Goal: Task Accomplishment & Management: Use online tool/utility

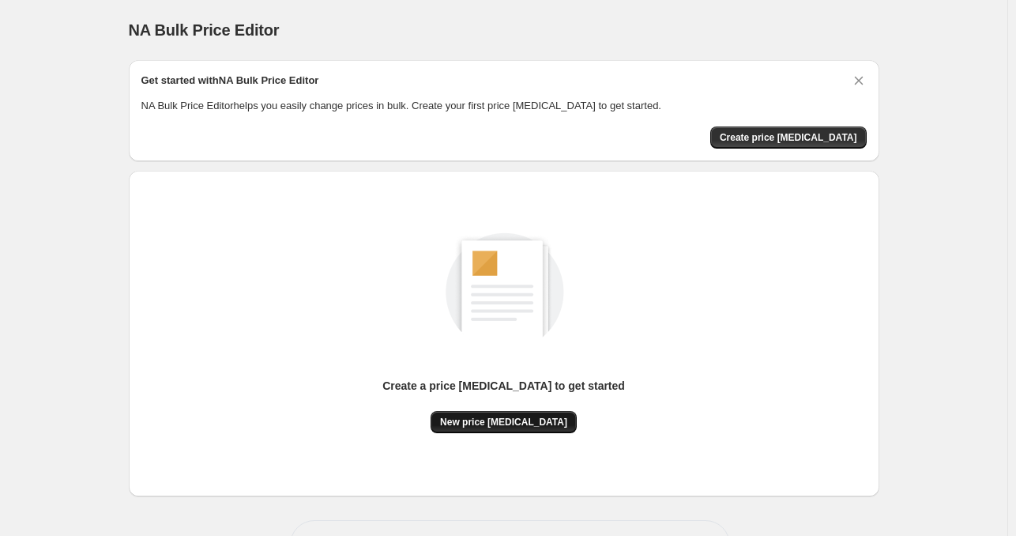
click at [543, 429] on button "New price [MEDICAL_DATA]" at bounding box center [504, 422] width 146 height 22
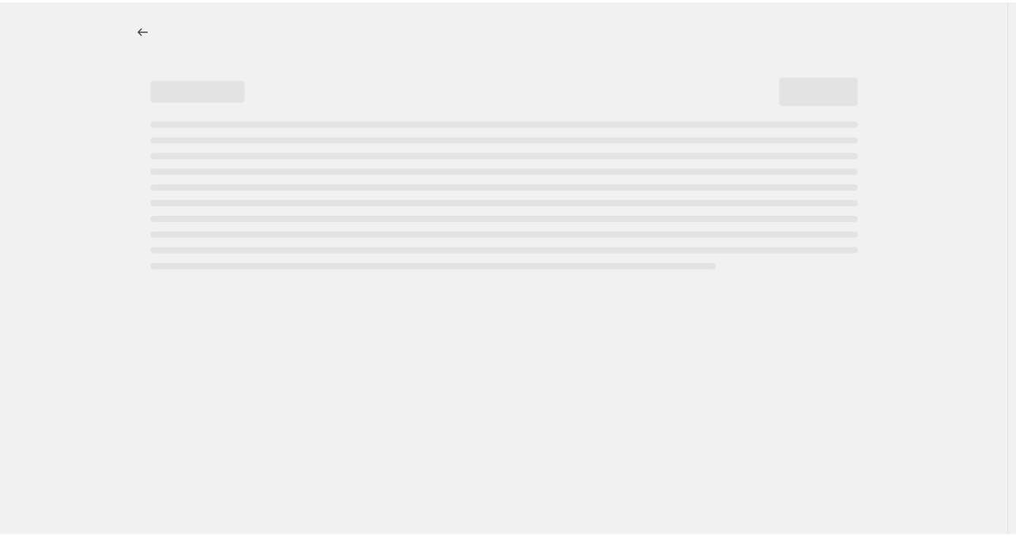
select select "percentage"
